Goal: Check status: Check status

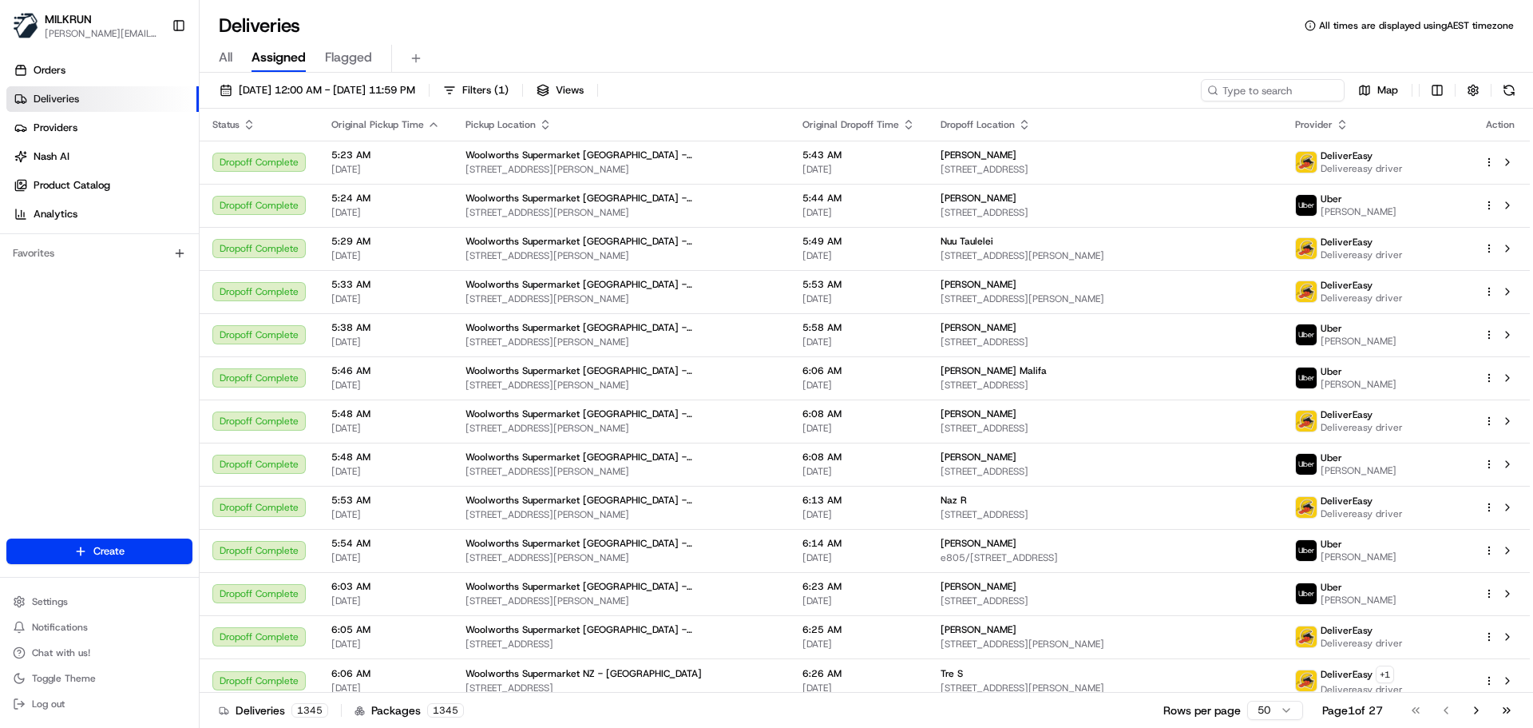
click at [1206, 36] on div "Deliveries All times are displayed using AEST timezone" at bounding box center [867, 26] width 1334 height 26
click at [1140, 29] on div "Deliveries All times are displayed using AEST timezone" at bounding box center [867, 26] width 1334 height 26
click at [1246, 93] on input at bounding box center [1249, 90] width 192 height 22
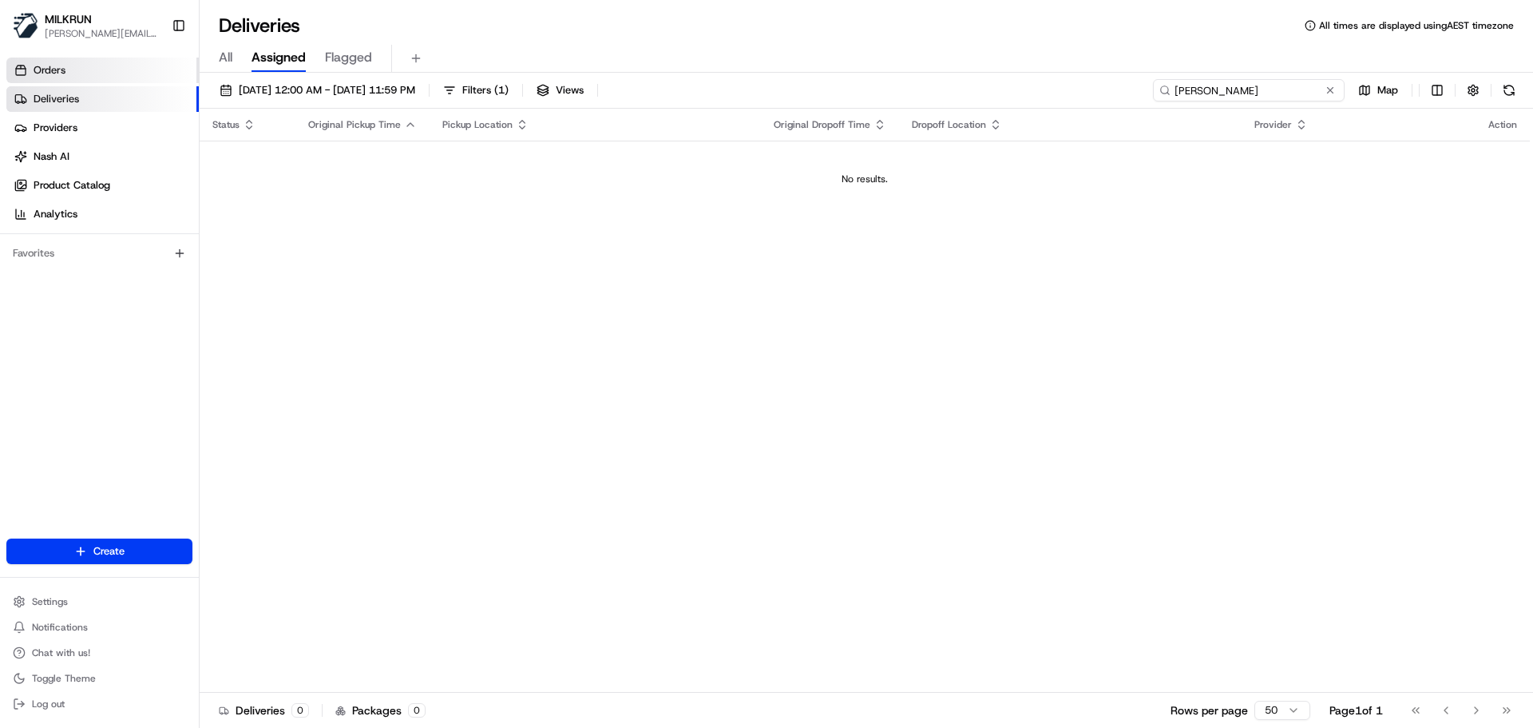
type input "[PERSON_NAME]"
click at [101, 68] on link "Orders" at bounding box center [102, 71] width 192 height 26
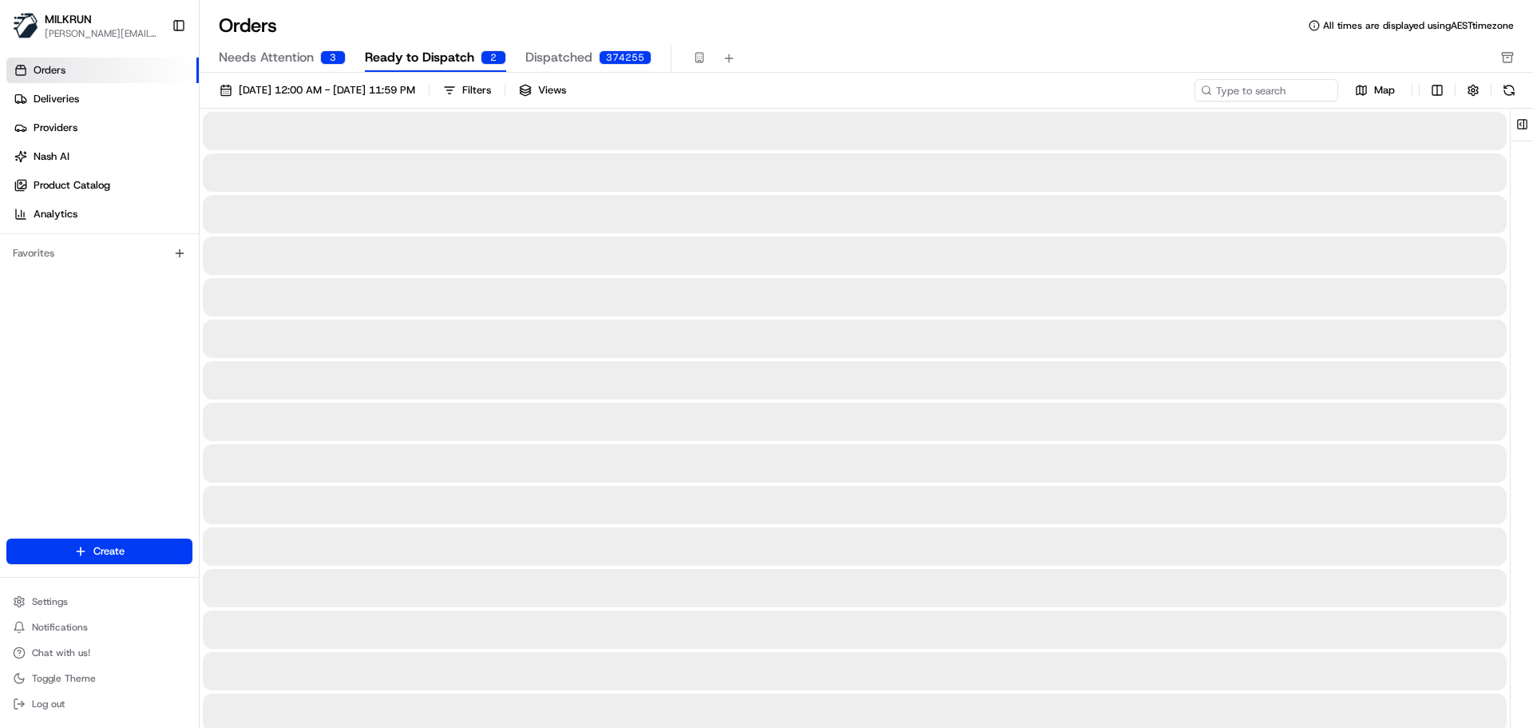
click at [556, 64] on span "Dispatched" at bounding box center [559, 57] width 67 height 19
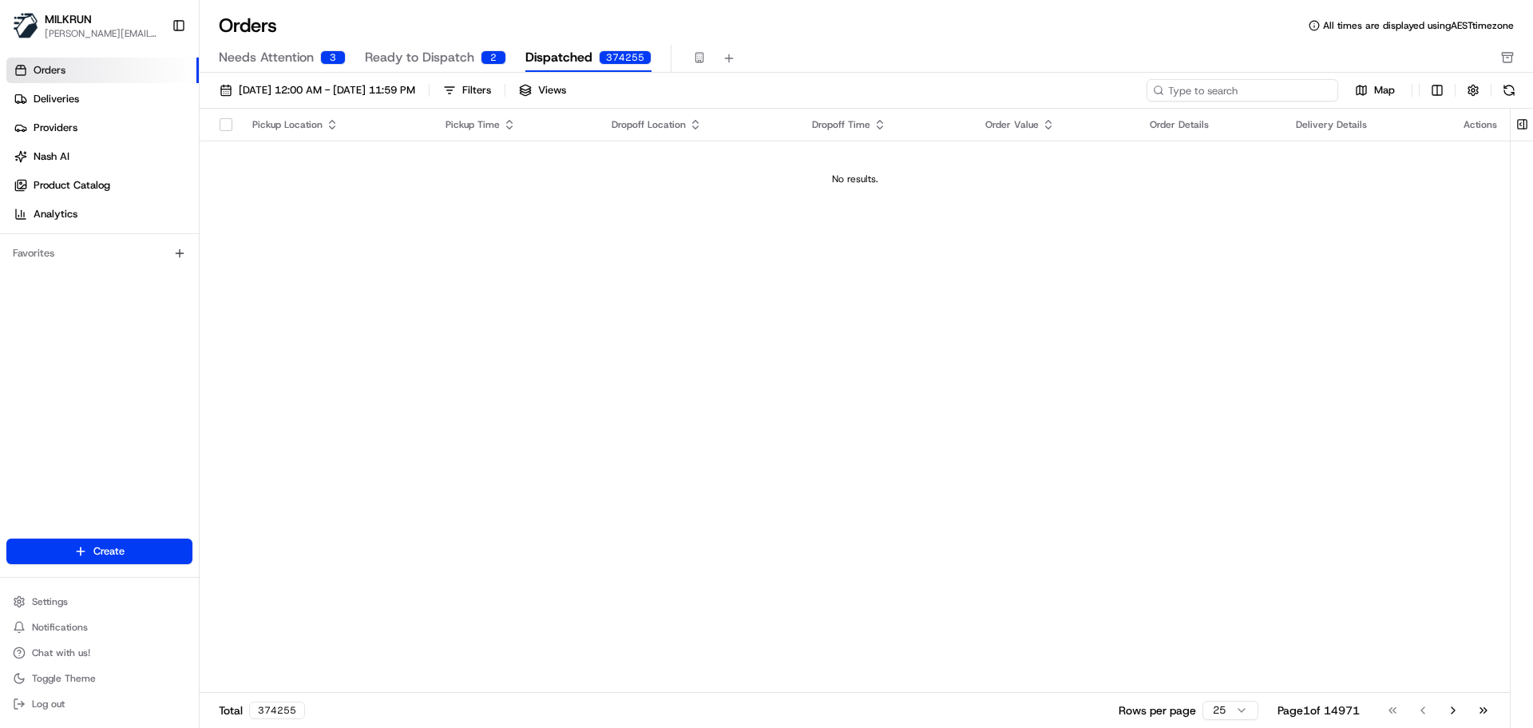
click at [1236, 91] on input at bounding box center [1243, 90] width 192 height 22
type input "[PERSON_NAME]"
click at [125, 97] on link "Deliveries" at bounding box center [102, 99] width 192 height 26
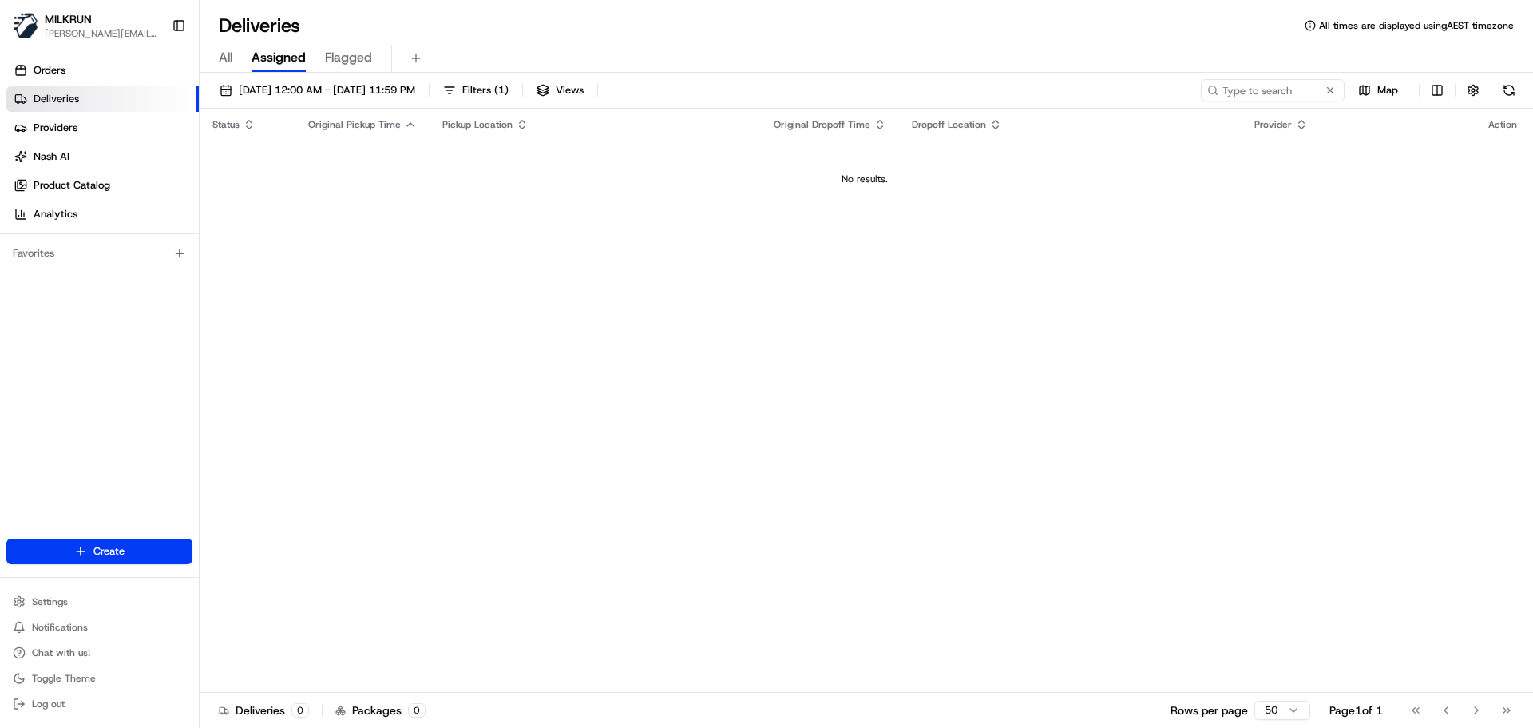
click at [222, 58] on span "All" at bounding box center [226, 57] width 14 height 19
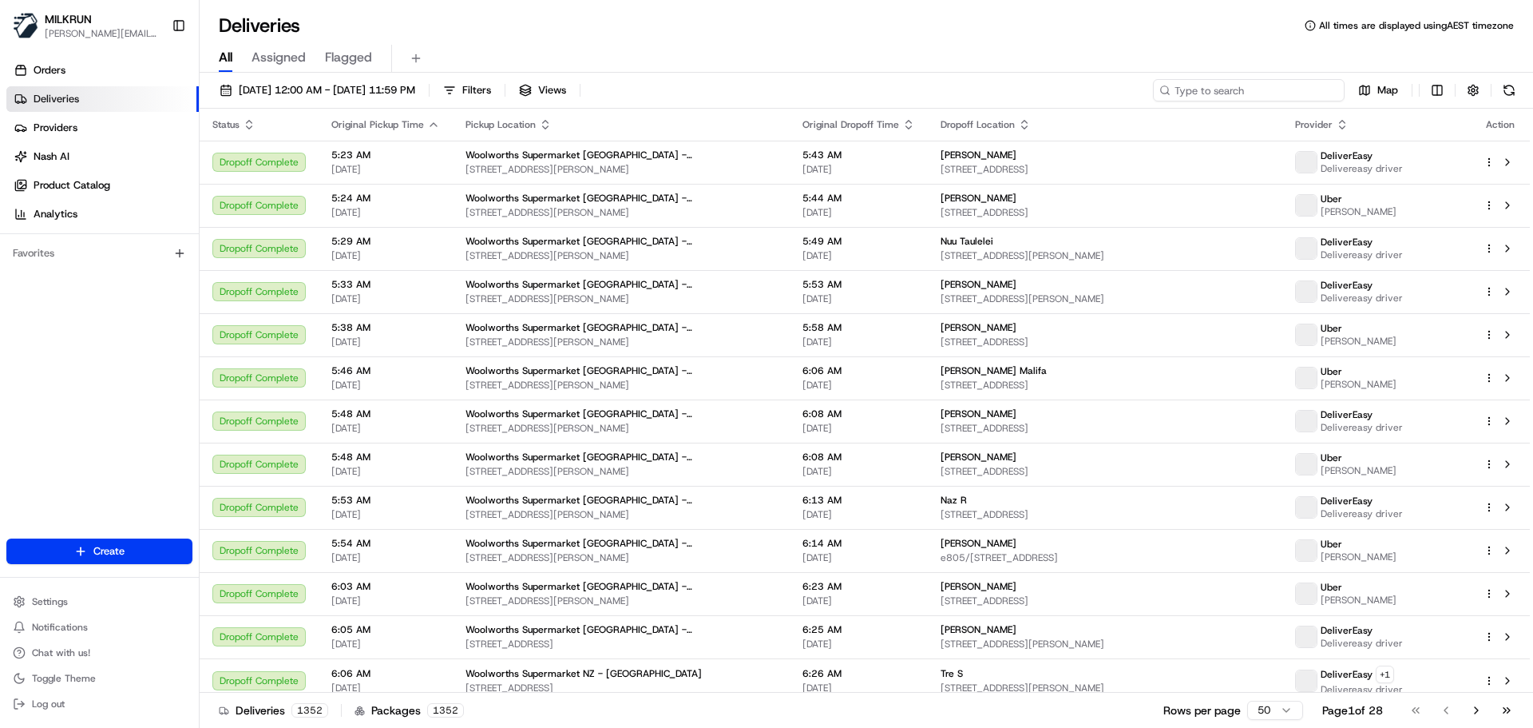
click at [1247, 85] on input at bounding box center [1249, 90] width 192 height 22
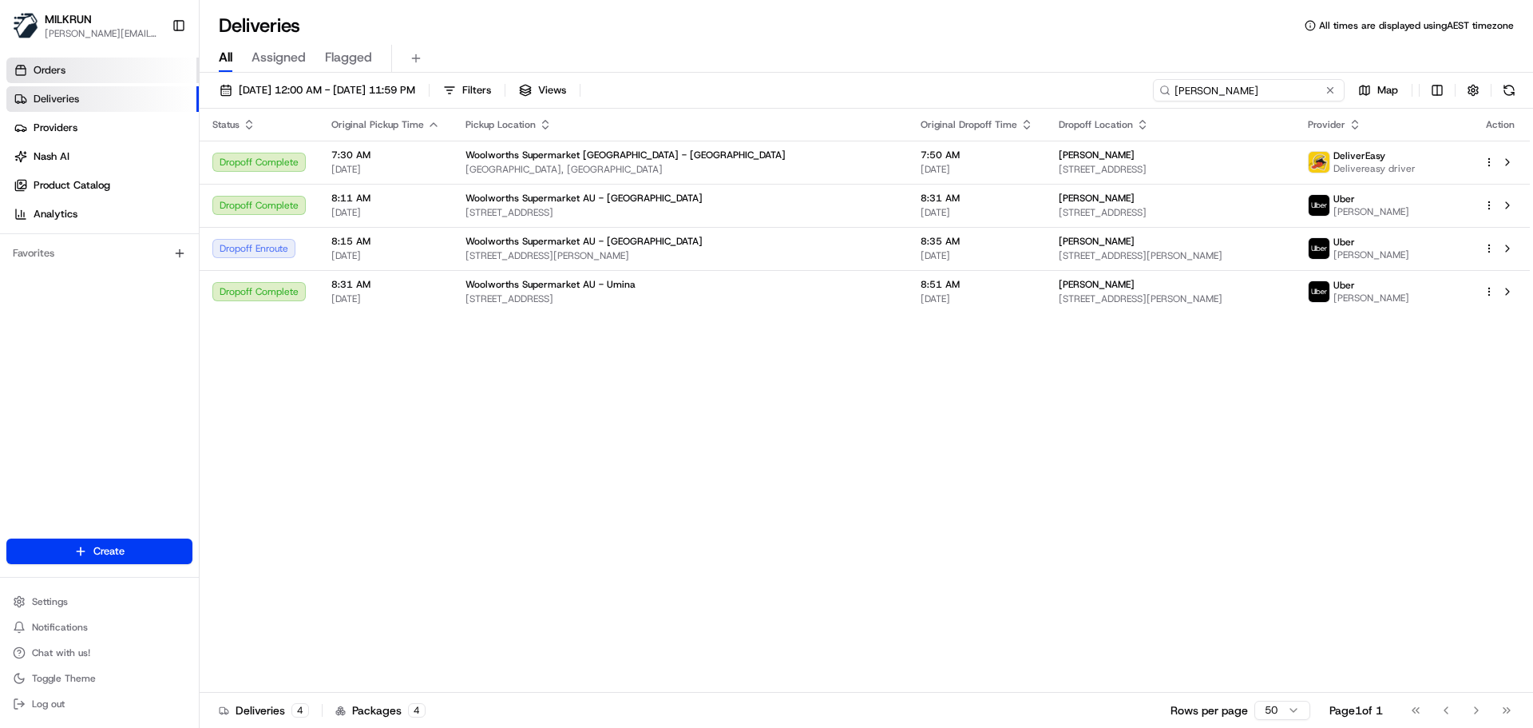
type input "[PERSON_NAME]"
click at [126, 72] on link "Orders" at bounding box center [102, 71] width 192 height 26
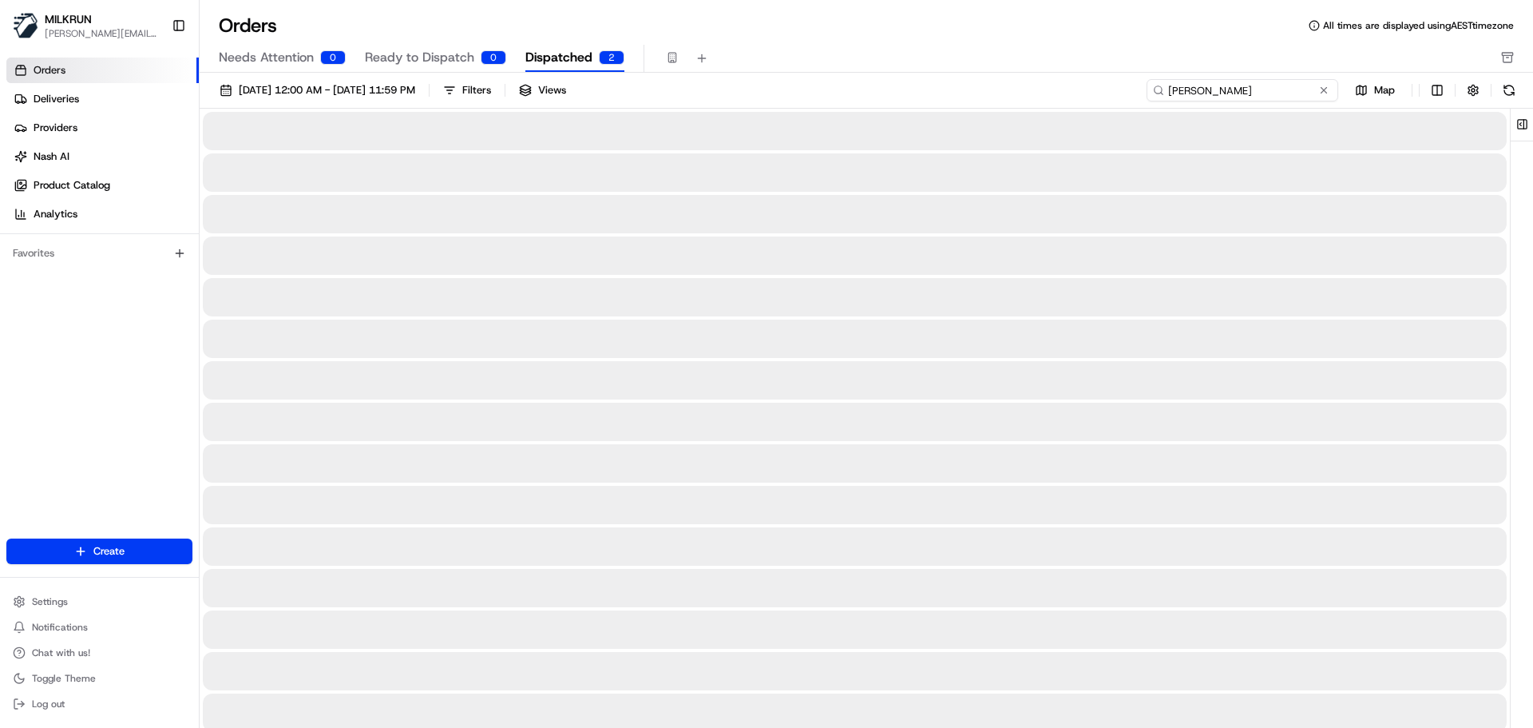
click at [1283, 90] on input "[PERSON_NAME]" at bounding box center [1243, 90] width 192 height 22
click at [114, 102] on link "Deliveries" at bounding box center [102, 99] width 192 height 26
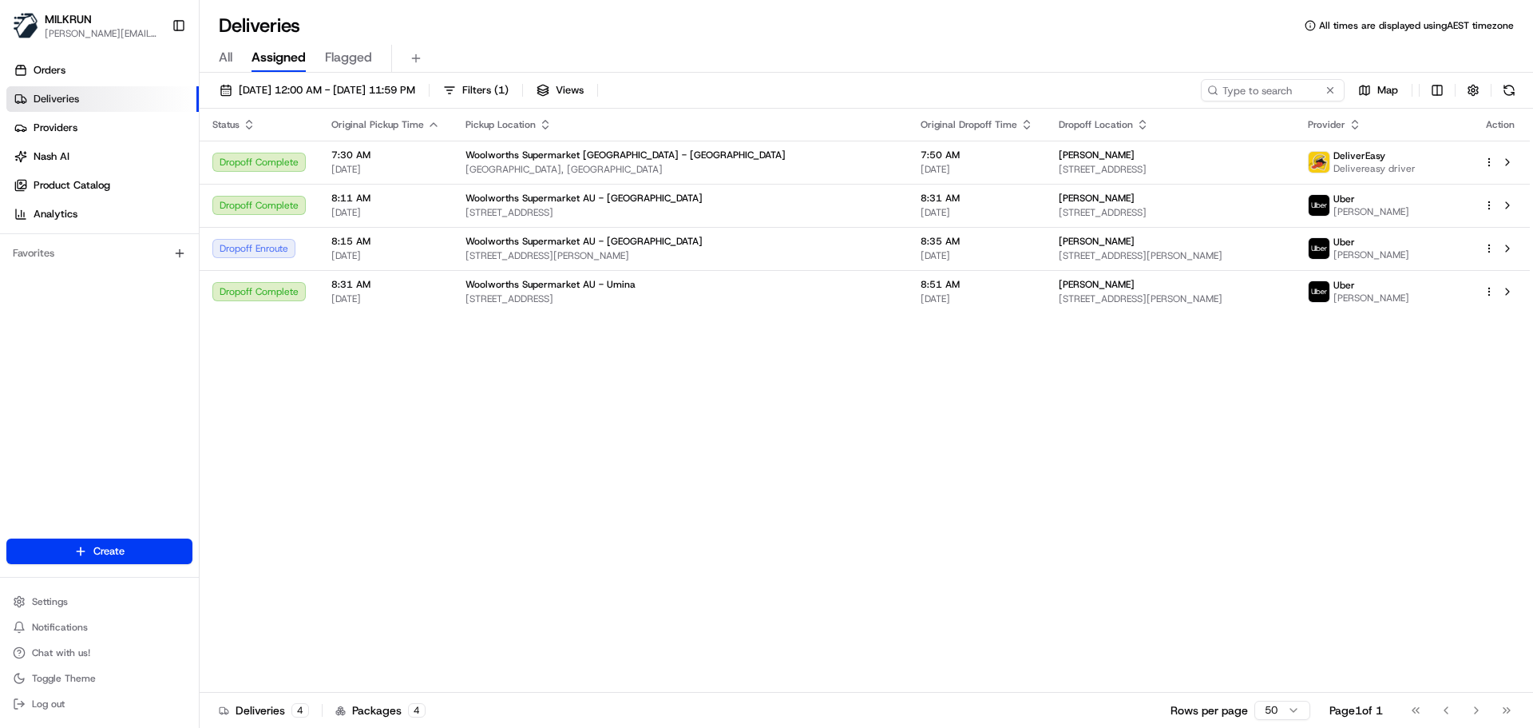
click at [224, 61] on span "All" at bounding box center [226, 57] width 14 height 19
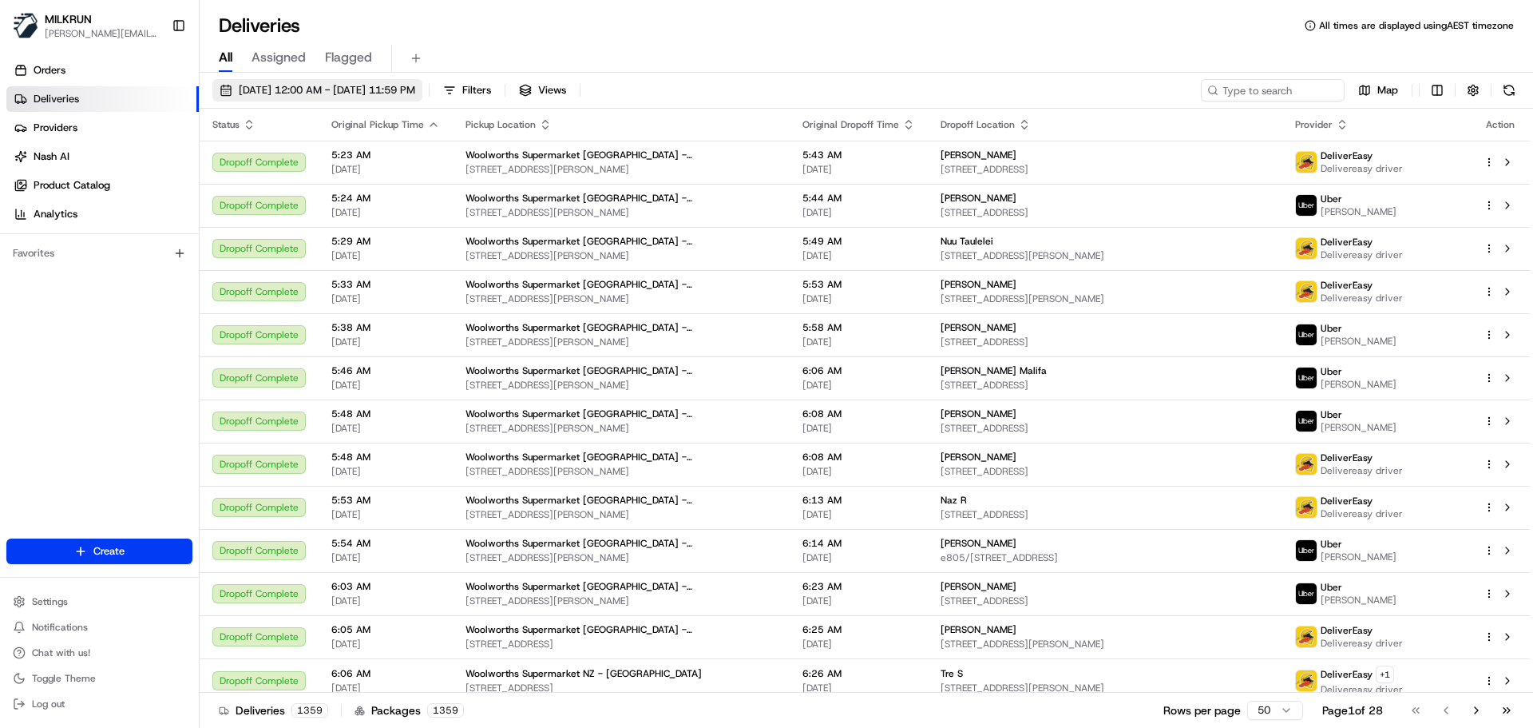
click at [285, 87] on span "[DATE] 12:00 AM - [DATE] 11:59 PM" at bounding box center [327, 90] width 177 height 14
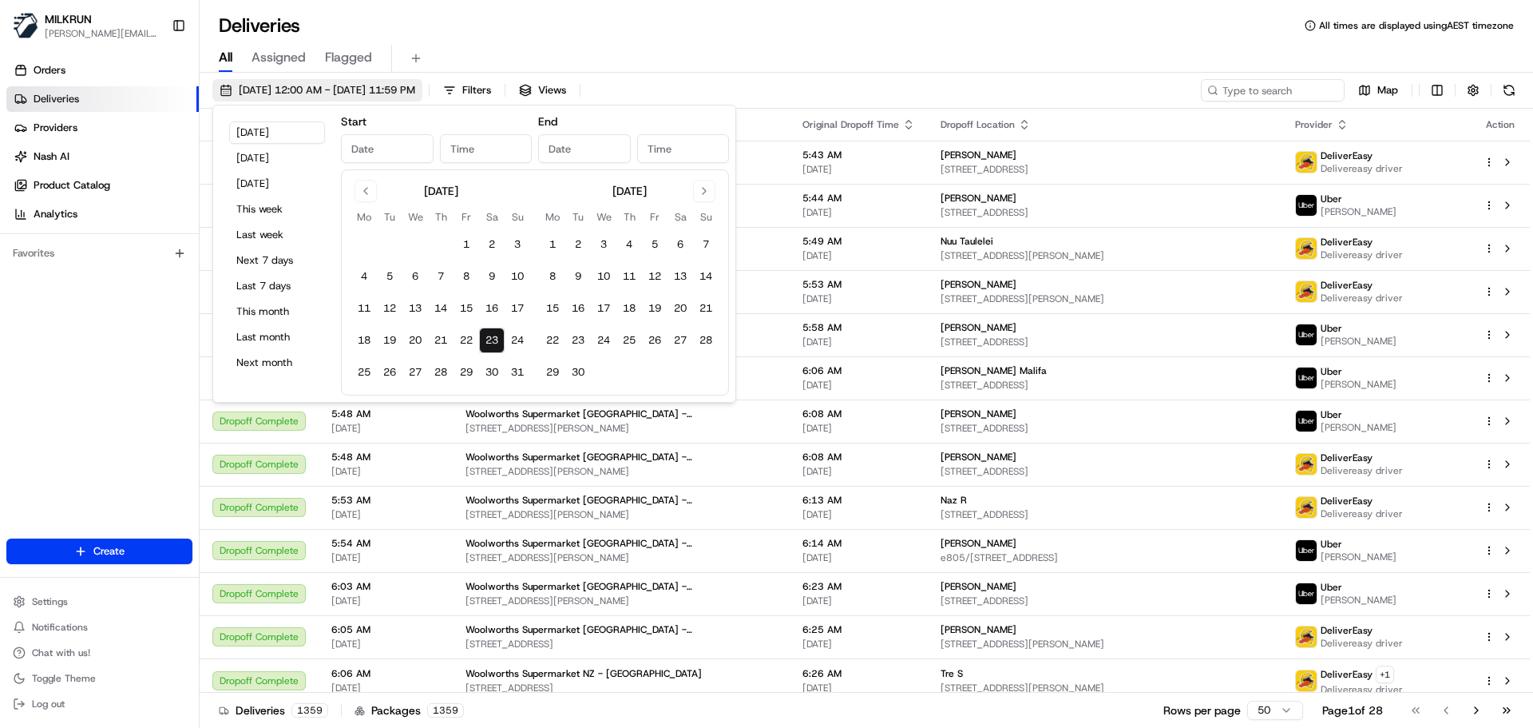
type input "[DATE]"
type input "12:00 AM"
type input "[DATE]"
type input "11:59 PM"
click at [461, 342] on button "22" at bounding box center [467, 340] width 26 height 26
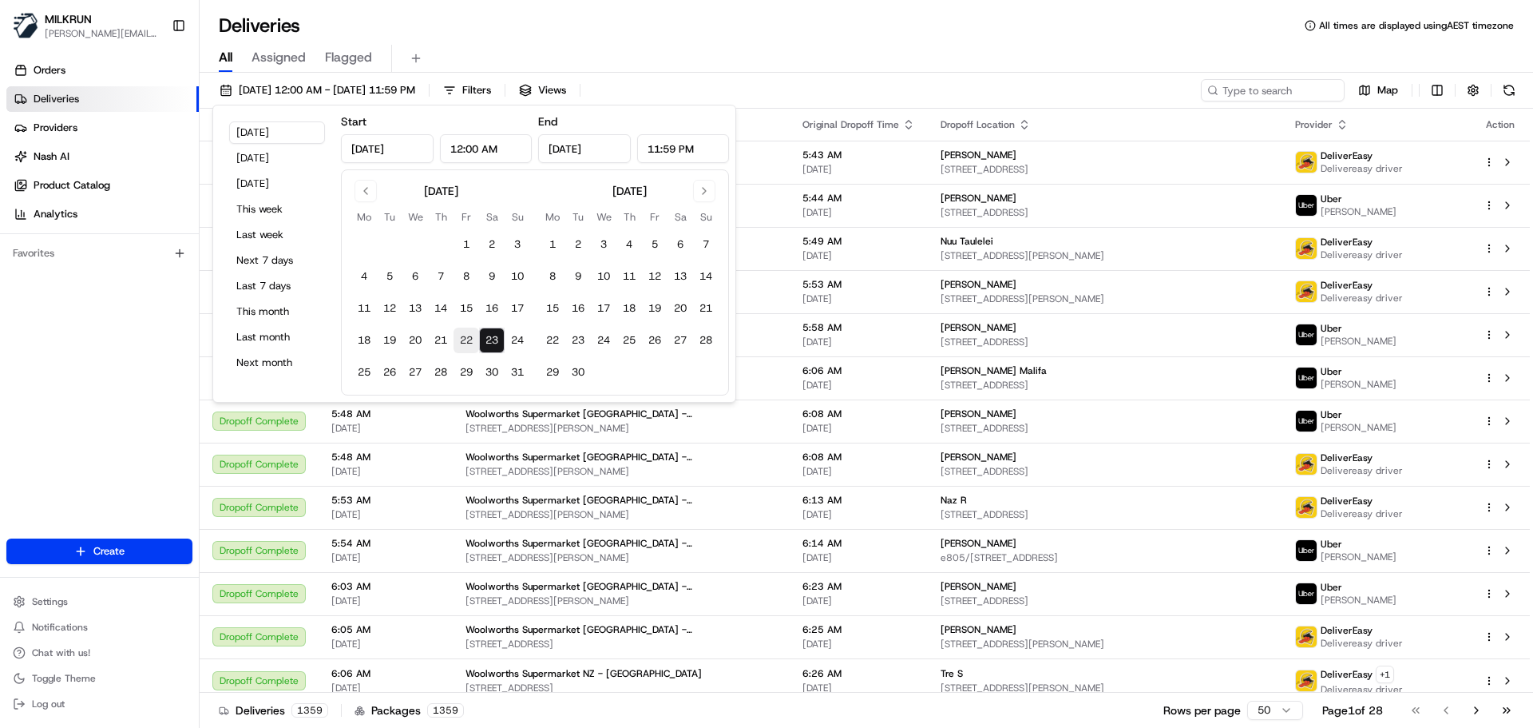
type input "[DATE]"
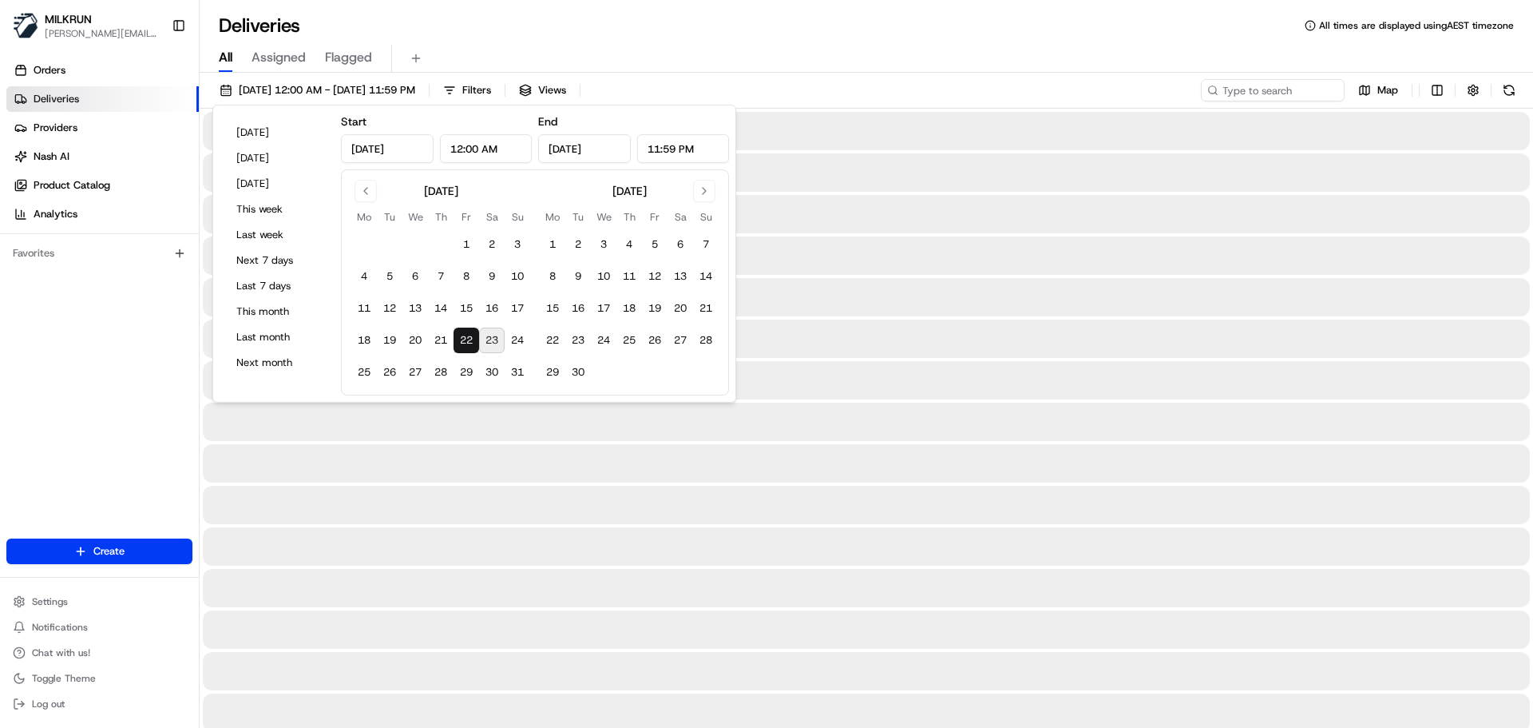
click at [489, 342] on button "23" at bounding box center [492, 340] width 26 height 26
type input "[DATE]"
drag, startPoint x: 997, startPoint y: 326, endPoint x: 1031, endPoint y: 300, distance: 42.8
click at [997, 321] on div at bounding box center [866, 338] width 1327 height 38
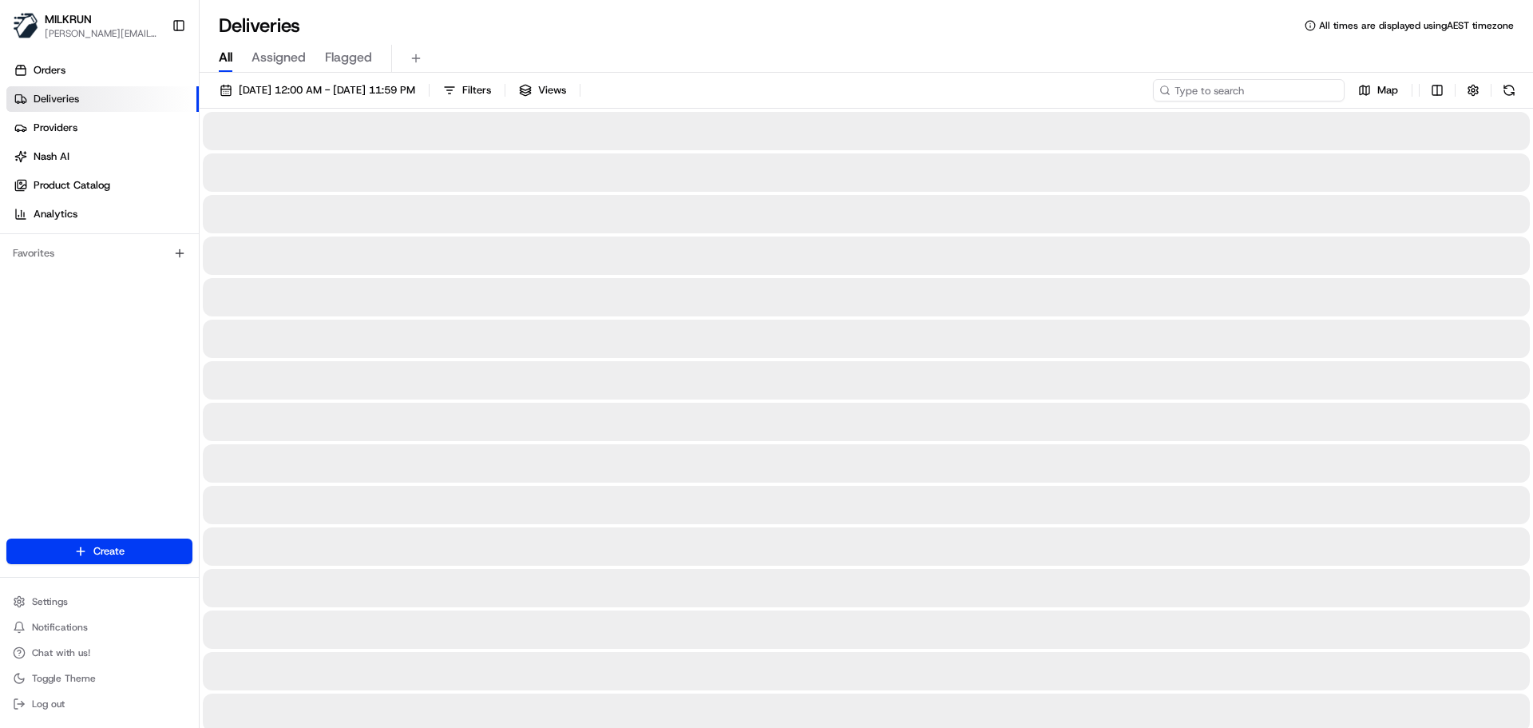
drag, startPoint x: 1231, startPoint y: 88, endPoint x: 1237, endPoint y: 81, distance: 9.6
click at [1233, 89] on input at bounding box center [1249, 90] width 192 height 22
type input "[PERSON_NAME]"
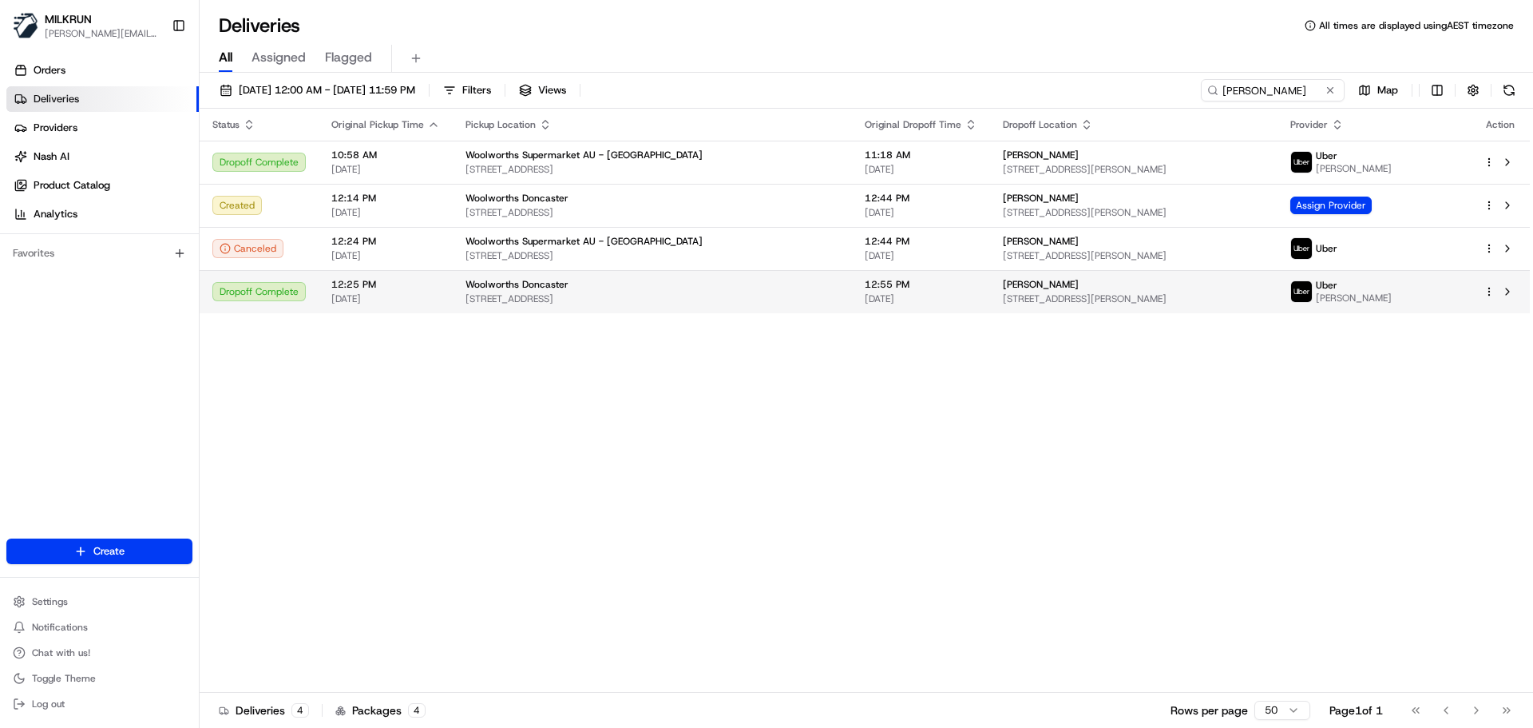
click at [990, 296] on td "[PERSON_NAME] [STREET_ADDRESS][PERSON_NAME]" at bounding box center [1134, 291] width 288 height 43
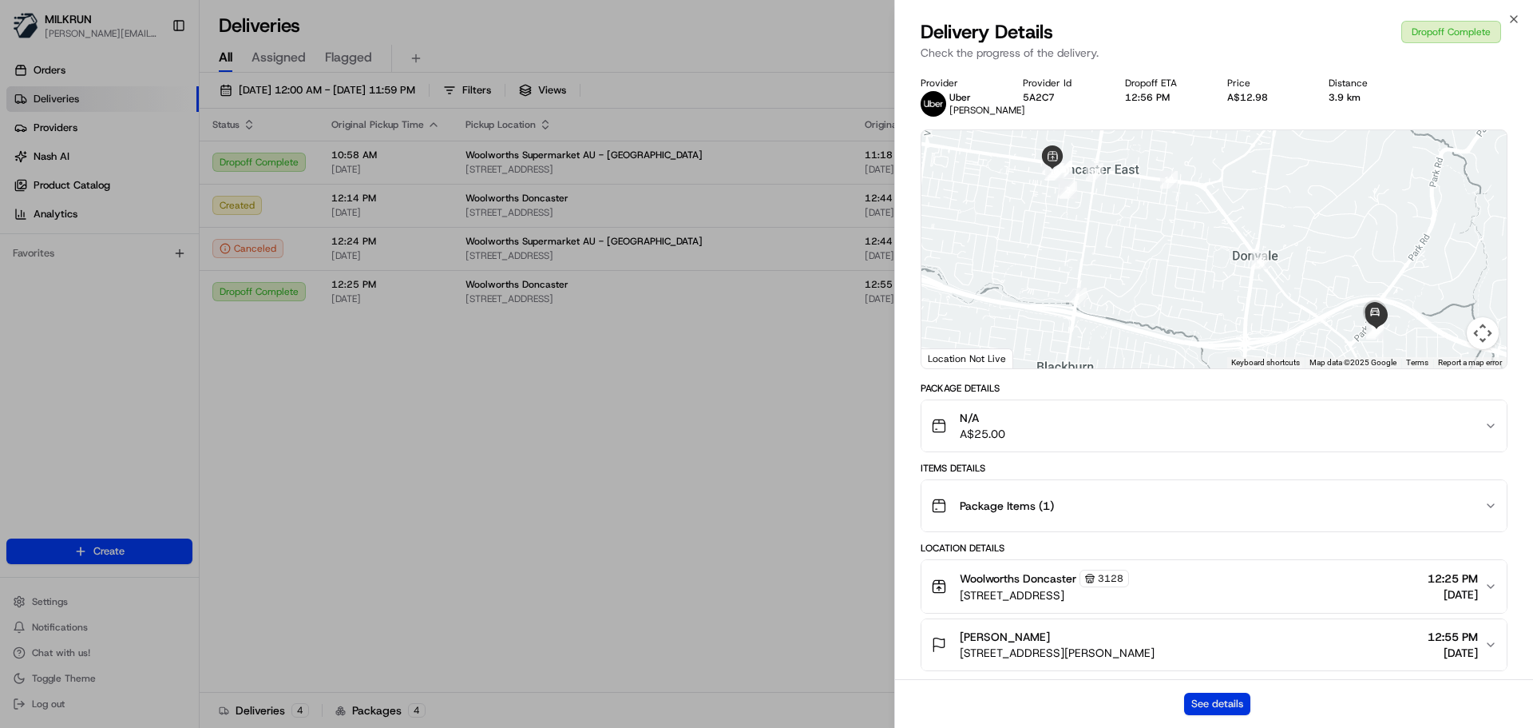
click at [1236, 703] on button "See details" at bounding box center [1217, 703] width 66 height 22
click at [1513, 15] on icon "button" at bounding box center [1514, 19] width 13 height 13
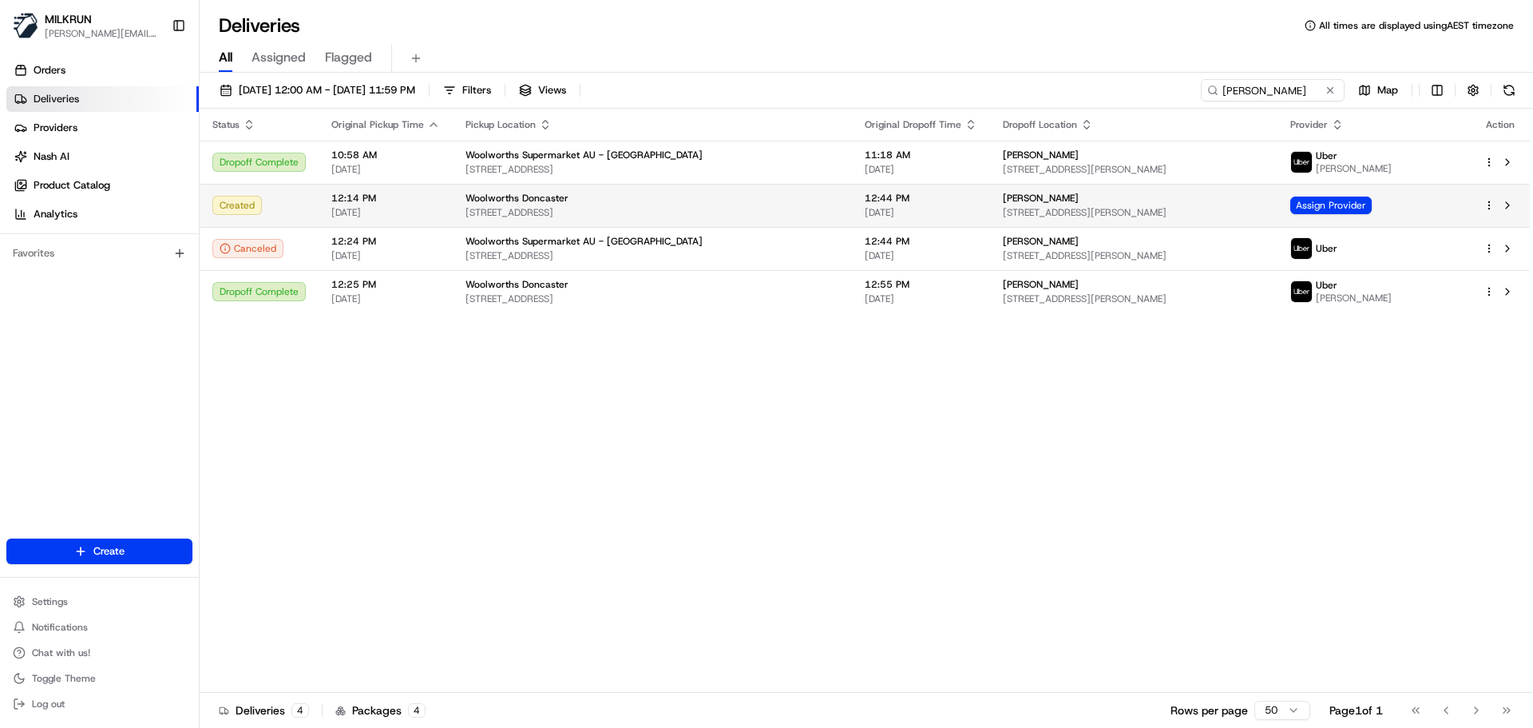
click at [1064, 212] on span "[STREET_ADDRESS][PERSON_NAME]" at bounding box center [1134, 212] width 262 height 13
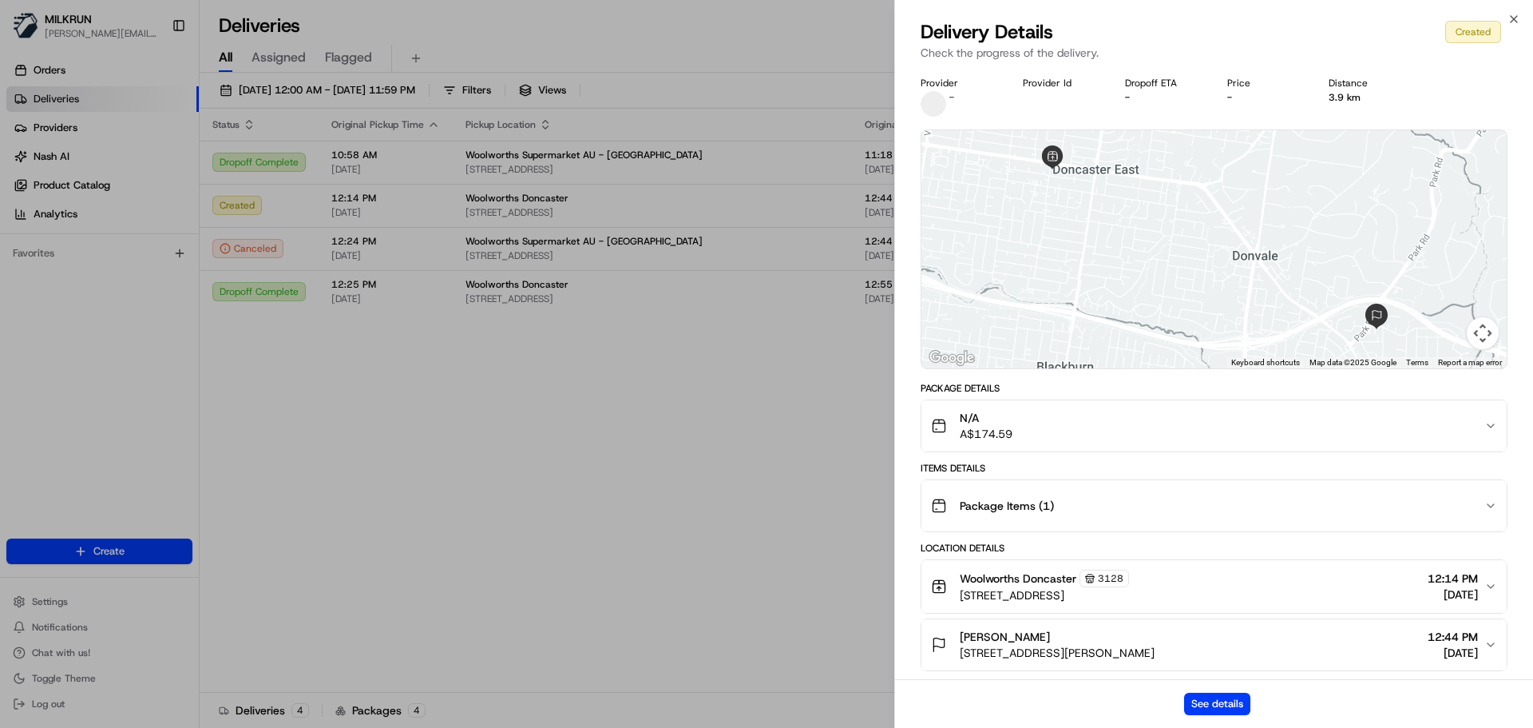
click at [1472, 33] on div "Created" at bounding box center [1474, 32] width 56 height 22
click at [1234, 708] on button "See details" at bounding box center [1217, 703] width 66 height 22
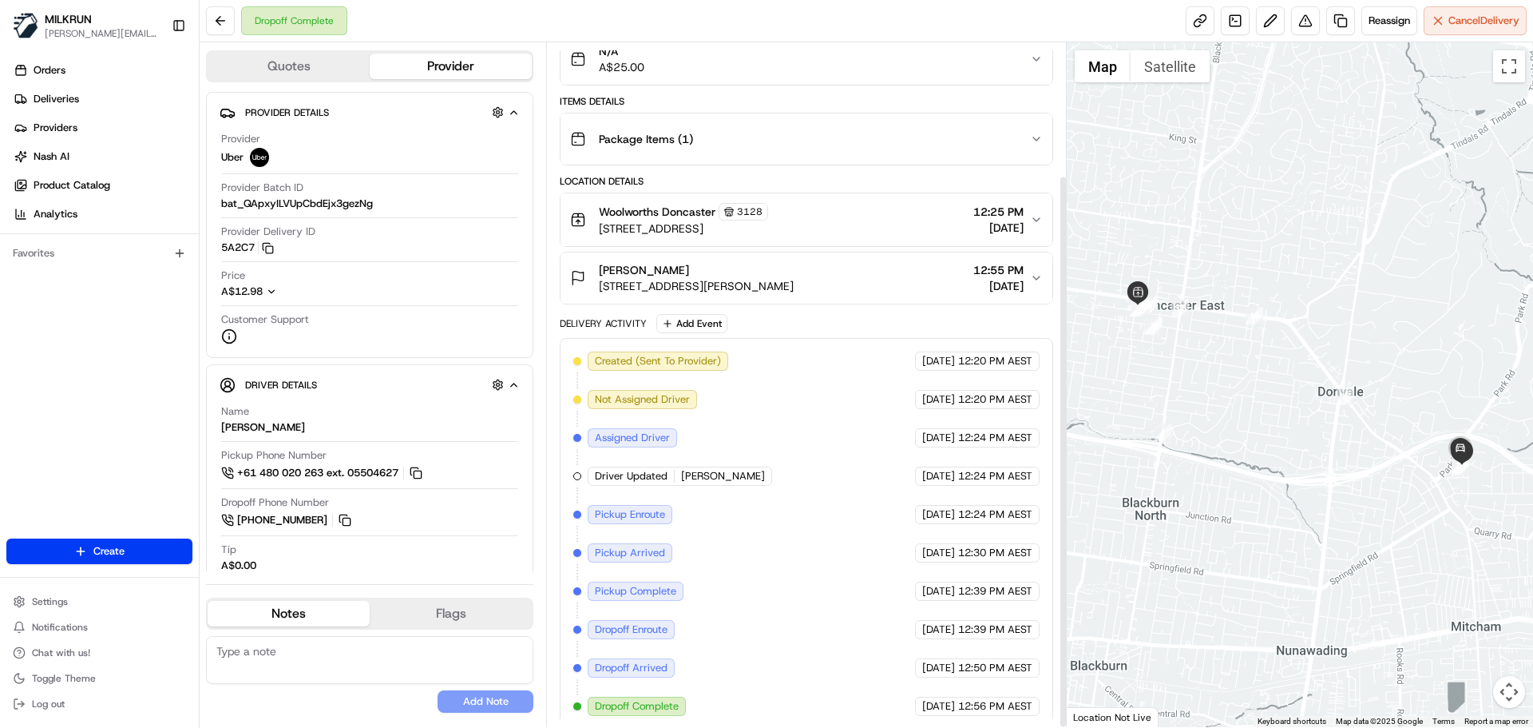
scroll to position [164, 0]
